Goal: Task Accomplishment & Management: Manage account settings

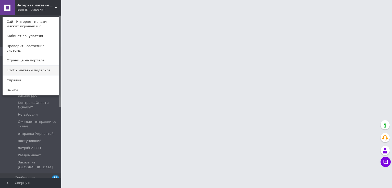
click at [36, 65] on link "Lizok - магазин подарков" at bounding box center [31, 70] width 56 height 10
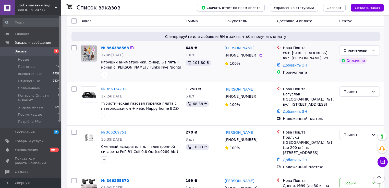
scroll to position [61, 0]
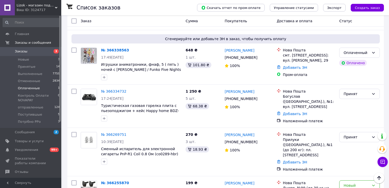
click at [45, 90] on li "Оплаченные 1" at bounding box center [31, 87] width 63 height 7
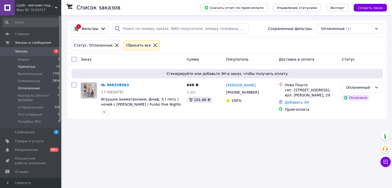
click at [39, 67] on li "Принятые 14" at bounding box center [31, 66] width 63 height 7
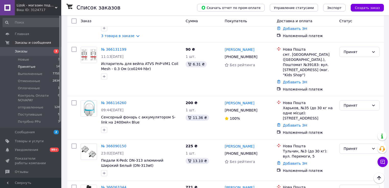
scroll to position [483, 0]
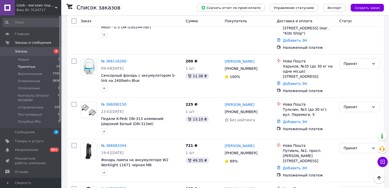
click at [55, 5] on span "Lizok - магазин подарков" at bounding box center [36, 5] width 38 height 5
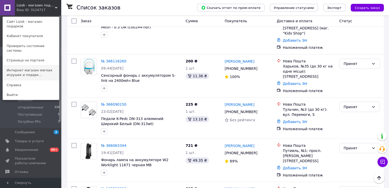
click at [38, 65] on link "Интернет магазин мягких игрушек и подарк..." at bounding box center [31, 72] width 56 height 14
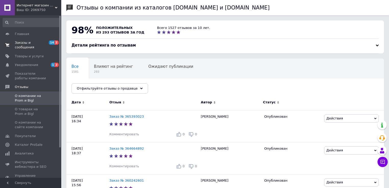
click at [37, 43] on span "Заказы и сообщения" at bounding box center [31, 44] width 32 height 9
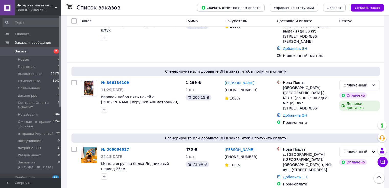
scroll to position [245, 0]
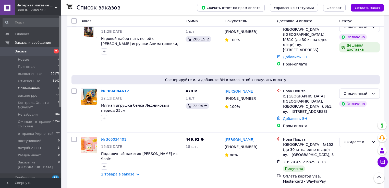
click at [46, 86] on li "Оплаченные 3" at bounding box center [31, 87] width 63 height 7
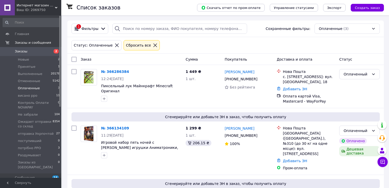
click at [54, 3] on span "Интернет магазин мягких игрушек и подарков " Мишка Бублик"" at bounding box center [36, 5] width 38 height 5
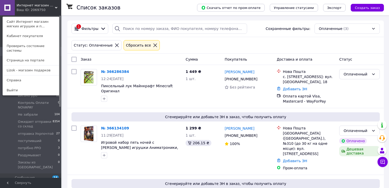
click at [39, 66] on link "Lizok - магазин подарков" at bounding box center [31, 70] width 56 height 10
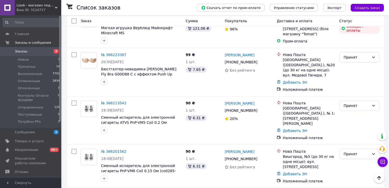
scroll to position [327, 0]
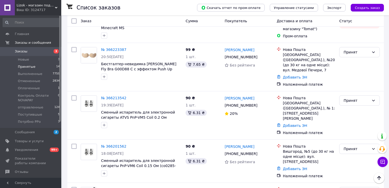
click at [49, 68] on li "Принятые 14" at bounding box center [31, 66] width 63 height 7
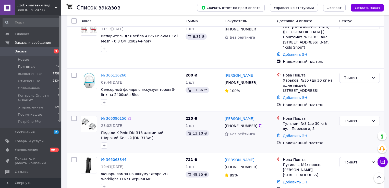
scroll to position [483, 0]
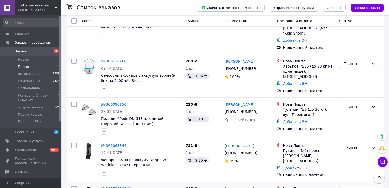
click at [127, 186] on icon at bounding box center [129, 188] width 4 height 4
drag, startPoint x: 127, startPoint y: 105, endPoint x: 128, endPoint y: 108, distance: 3.0
click at [127, 143] on icon at bounding box center [129, 145] width 4 height 4
click at [127, 102] on icon at bounding box center [129, 104] width 4 height 4
click at [292, 119] on link "Добавить ЭН" at bounding box center [295, 121] width 24 height 4
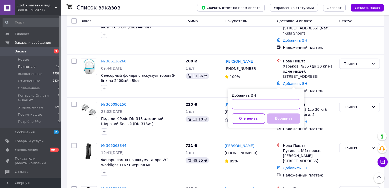
paste input "20451268484806"
type input "20451268484806"
click at [287, 117] on button "Добавить" at bounding box center [283, 118] width 33 height 10
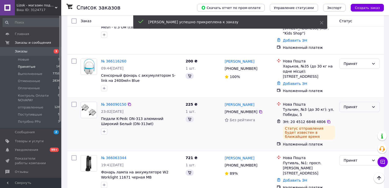
click at [357, 104] on div "Принят" at bounding box center [357, 107] width 26 height 6
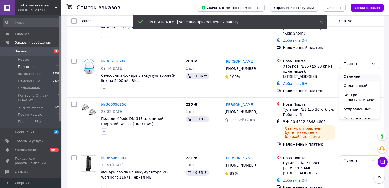
scroll to position [25, 0]
click at [354, 96] on li "отправленные" at bounding box center [359, 95] width 40 height 9
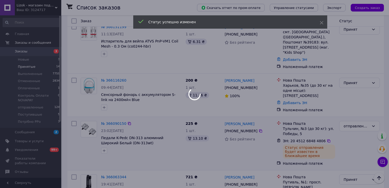
scroll to position [442, 0]
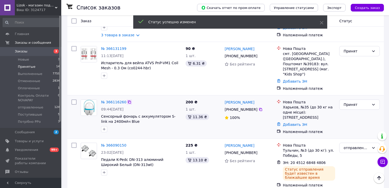
click at [127, 100] on icon at bounding box center [129, 102] width 4 height 4
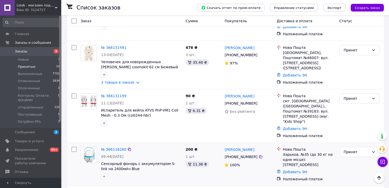
scroll to position [381, 0]
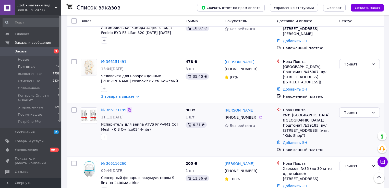
click at [127, 108] on icon at bounding box center [129, 110] width 4 height 4
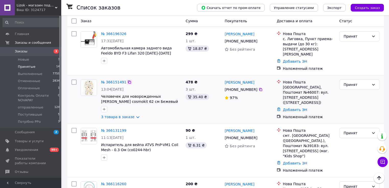
click at [127, 80] on icon at bounding box center [129, 82] width 4 height 4
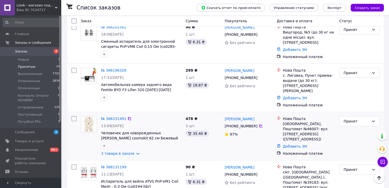
scroll to position [319, 0]
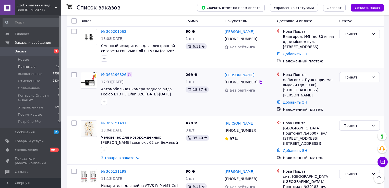
click at [127, 72] on icon at bounding box center [129, 74] width 4 height 4
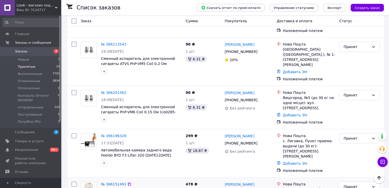
scroll to position [258, 0]
click at [127, 91] on icon at bounding box center [129, 93] width 4 height 4
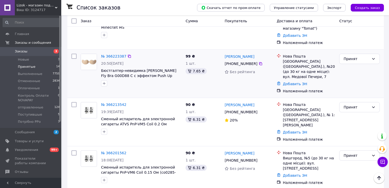
scroll to position [197, 0]
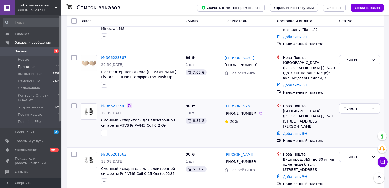
click at [128, 104] on icon at bounding box center [129, 105] width 3 height 3
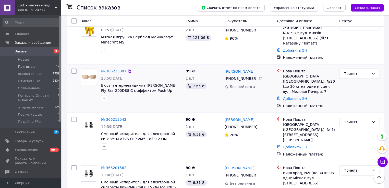
scroll to position [176, 0]
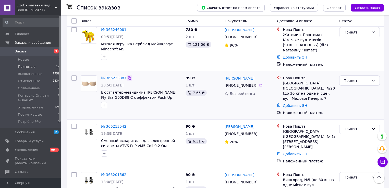
click at [128, 76] on icon at bounding box center [129, 77] width 3 height 3
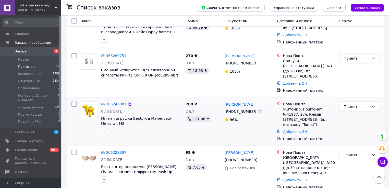
scroll to position [95, 0]
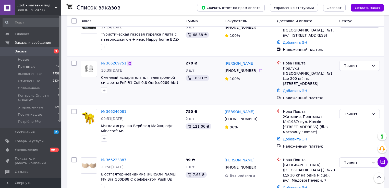
click at [128, 61] on icon at bounding box center [129, 63] width 4 height 4
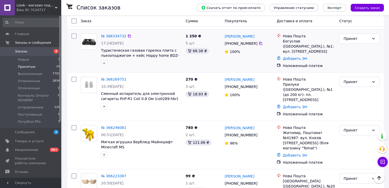
scroll to position [33, 0]
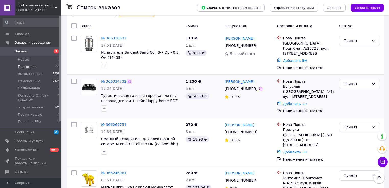
click at [127, 80] on icon at bounding box center [129, 81] width 4 height 4
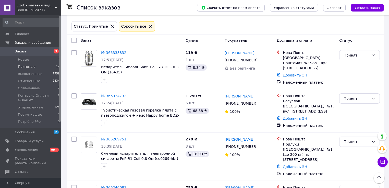
scroll to position [0, 0]
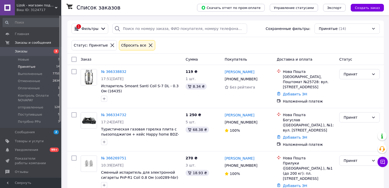
click at [48, 10] on div "Ваш ID: 3124717" at bounding box center [39, 10] width 45 height 5
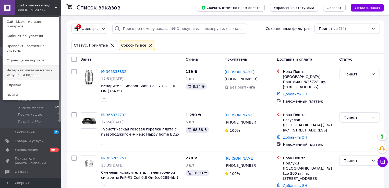
click at [34, 65] on link "Интернет магазин мягких игрушек и подарк..." at bounding box center [31, 72] width 56 height 14
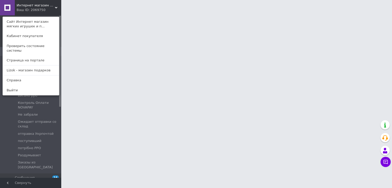
click at [41, 22] on link "Сайт Интернет магазин мягких игрушек и п..." at bounding box center [31, 24] width 56 height 14
